Goal: Information Seeking & Learning: Learn about a topic

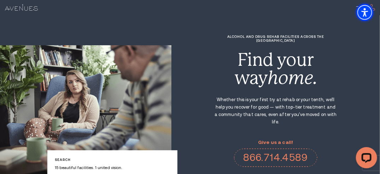
click at [361, 6] on span "Accessibility Menu" at bounding box center [364, 12] width 25 height 25
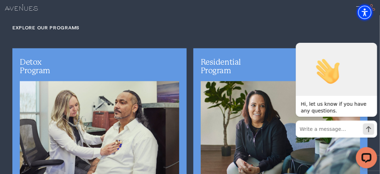
scroll to position [1307, 0]
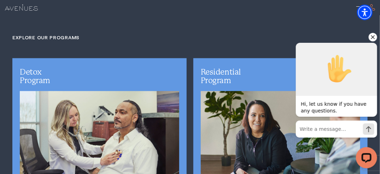
click at [373, 36] on icon "Hide greeting" at bounding box center [373, 37] width 4 height 4
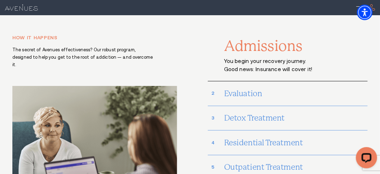
scroll to position [2649, 0]
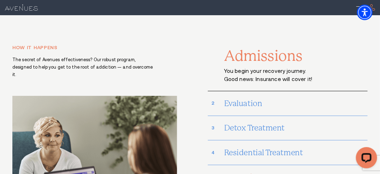
click at [260, 169] on h3 "Outpatient Treatment" at bounding box center [295, 177] width 143 height 16
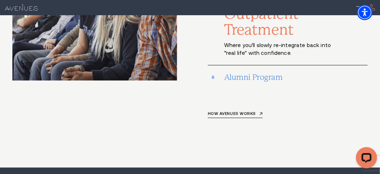
scroll to position [2790, 0]
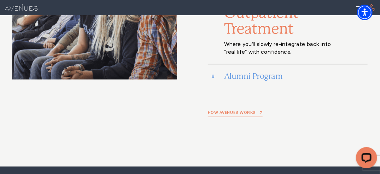
click at [252, 111] on link "How Avenues works" at bounding box center [235, 114] width 55 height 6
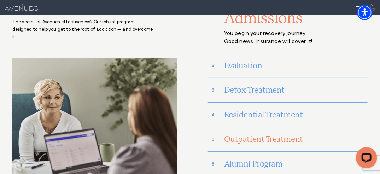
scroll to position [2686, 0]
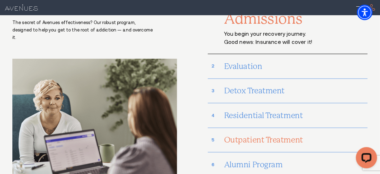
click at [266, 132] on h3 "Outpatient Treatment" at bounding box center [295, 140] width 143 height 16
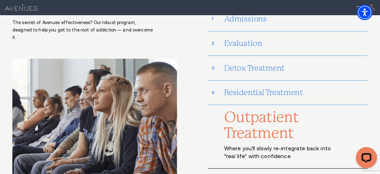
click at [271, 144] on p "Where you’ll slowly re-integrate back into “real life” with confidence." at bounding box center [280, 152] width 113 height 16
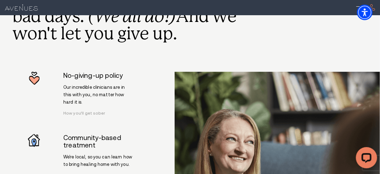
scroll to position [1944, 0]
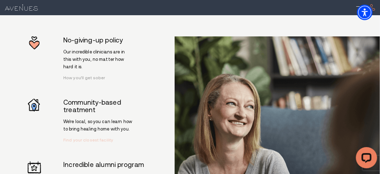
click at [96, 137] on link "Find your closest facility" at bounding box center [88, 139] width 50 height 5
